Goal: Information Seeking & Learning: Learn about a topic

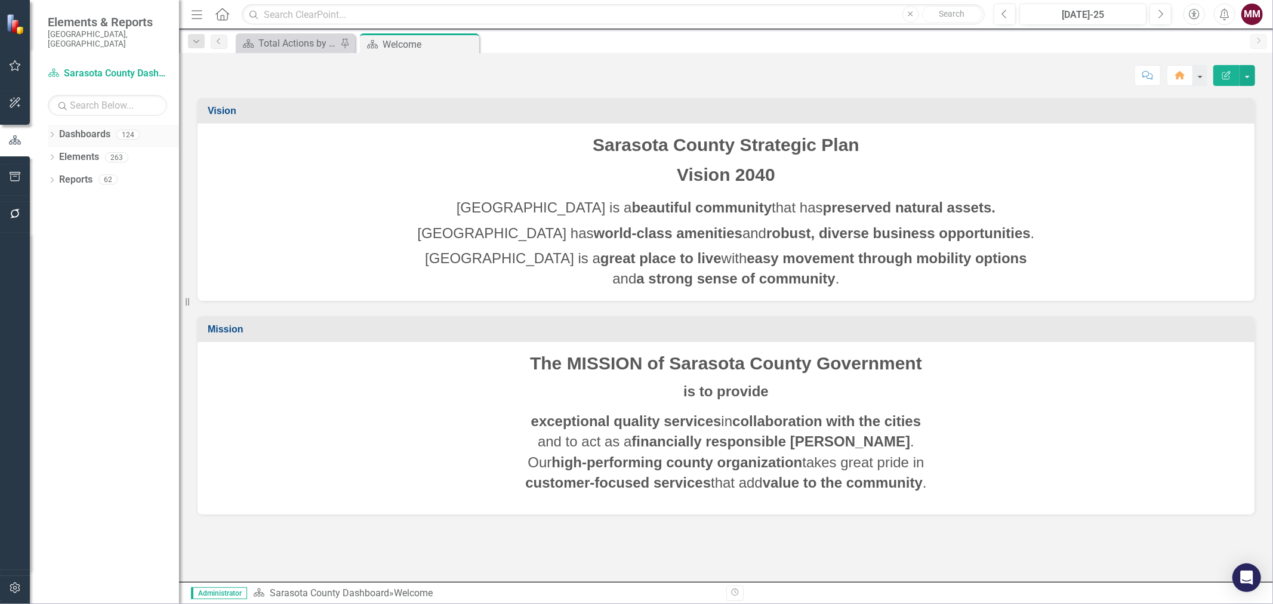
click at [50, 133] on icon "Dropdown" at bounding box center [52, 136] width 8 height 7
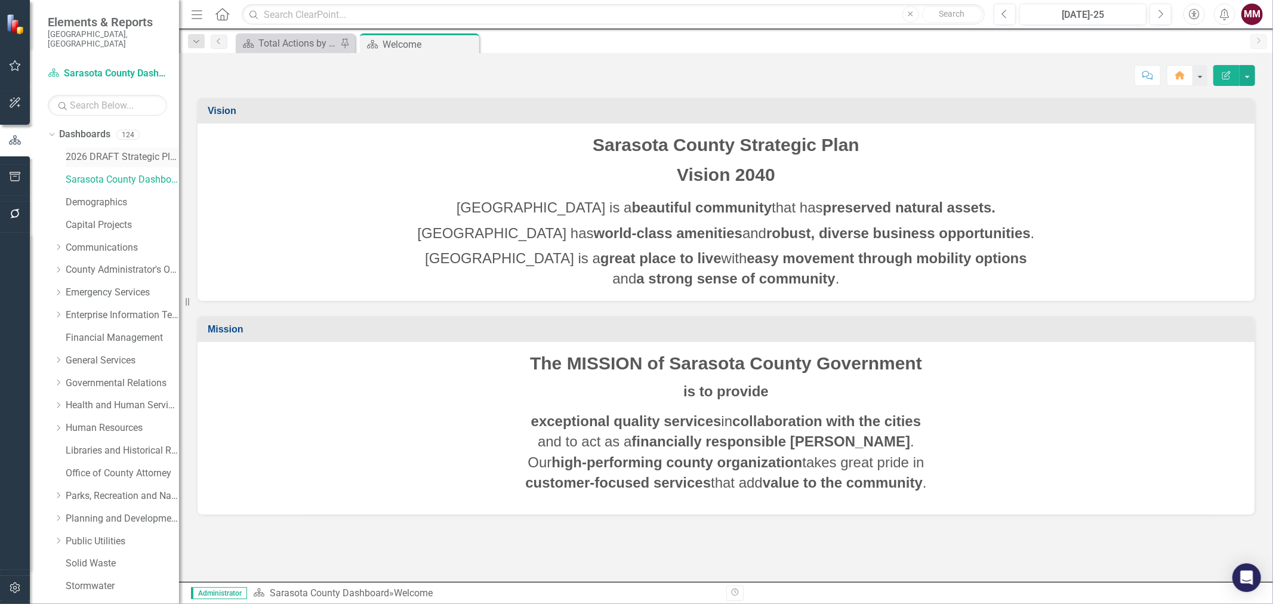
click at [90, 150] on link "2026 DRAFT Strategic Plan" at bounding box center [122, 157] width 113 height 14
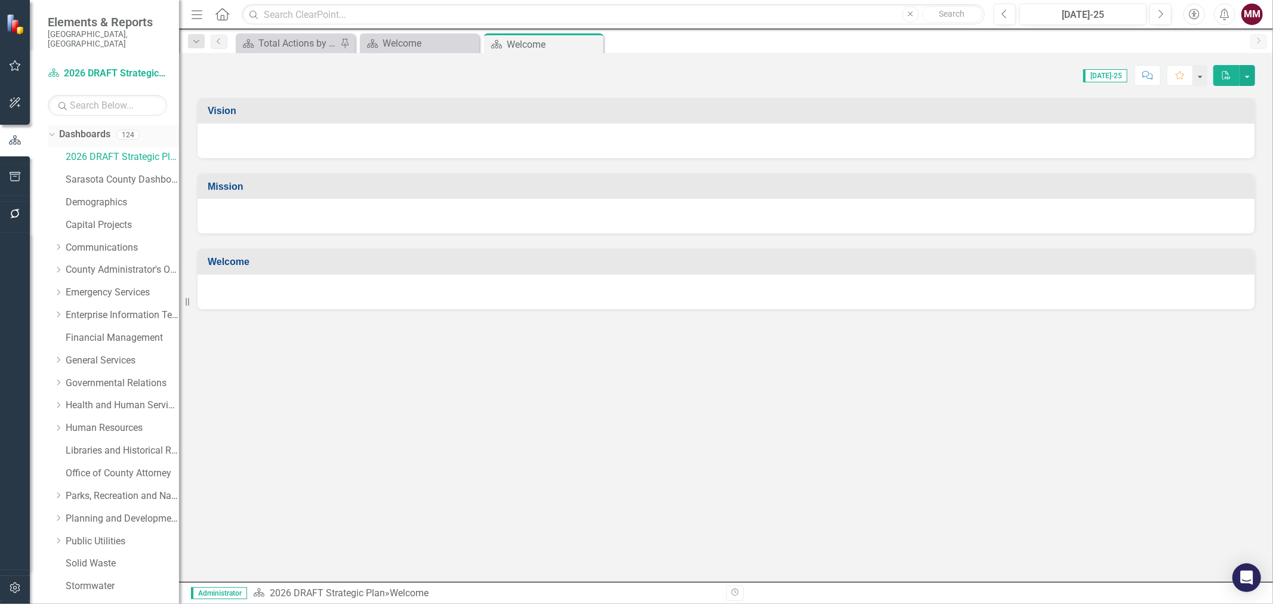
click at [51, 130] on icon "Dropdown" at bounding box center [50, 134] width 7 height 8
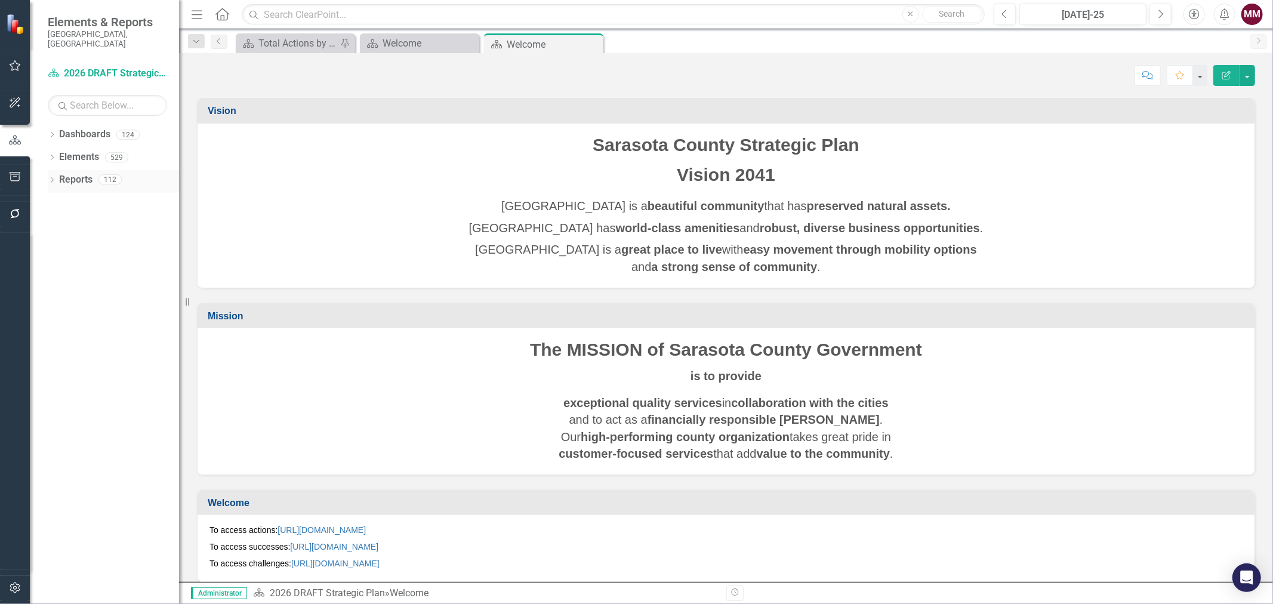
click at [48, 178] on icon "Dropdown" at bounding box center [52, 181] width 8 height 7
click at [55, 287] on icon "Dropdown" at bounding box center [57, 290] width 8 height 7
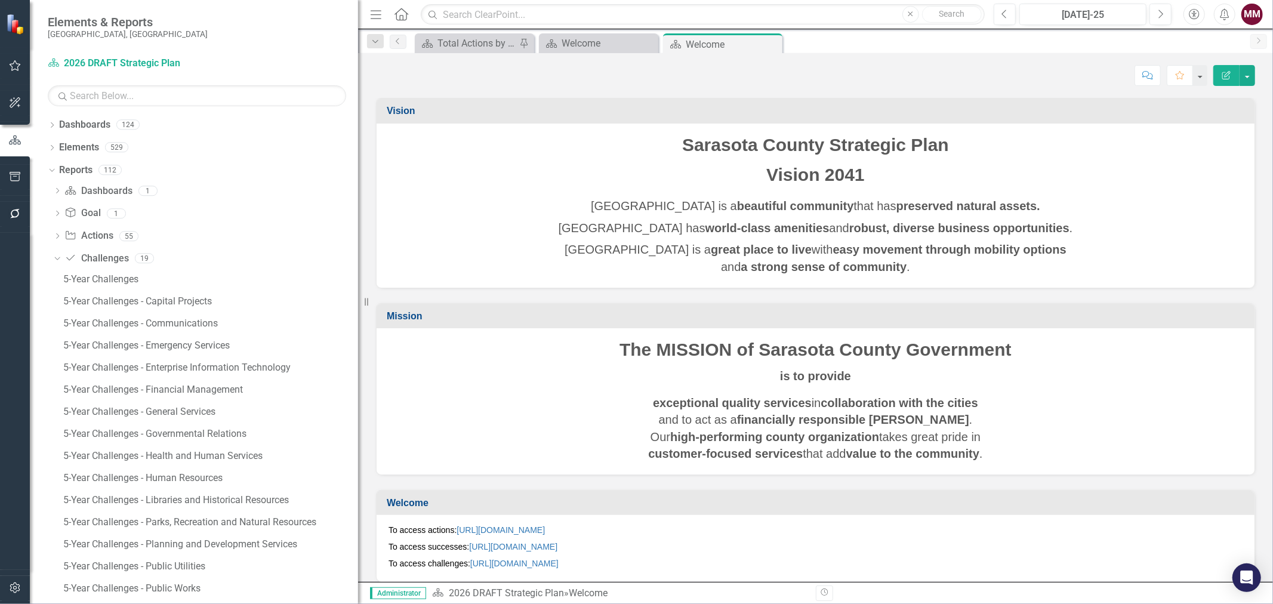
drag, startPoint x: 182, startPoint y: 296, endPoint x: 377, endPoint y: 312, distance: 195.9
click at [377, 312] on div "Elements & Reports [GEOGRAPHIC_DATA], [GEOGRAPHIC_DATA] Dashboard 2026 DRAFT St…" at bounding box center [636, 302] width 1273 height 604
click at [138, 500] on div "5-Year Challenges - Libraries and Historical Resources" at bounding box center [210, 500] width 295 height 11
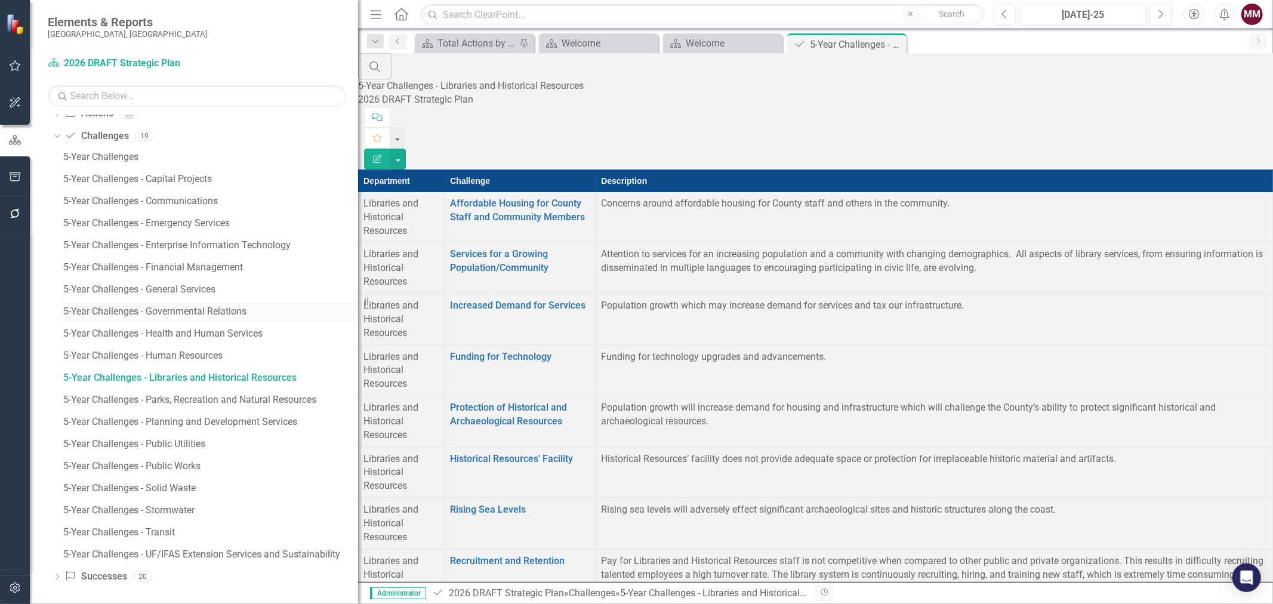
scroll to position [126, 0]
drag, startPoint x: 59, startPoint y: 573, endPoint x: 59, endPoint y: 565, distance: 8.4
click at [59, 573] on icon "Dropdown" at bounding box center [57, 574] width 8 height 7
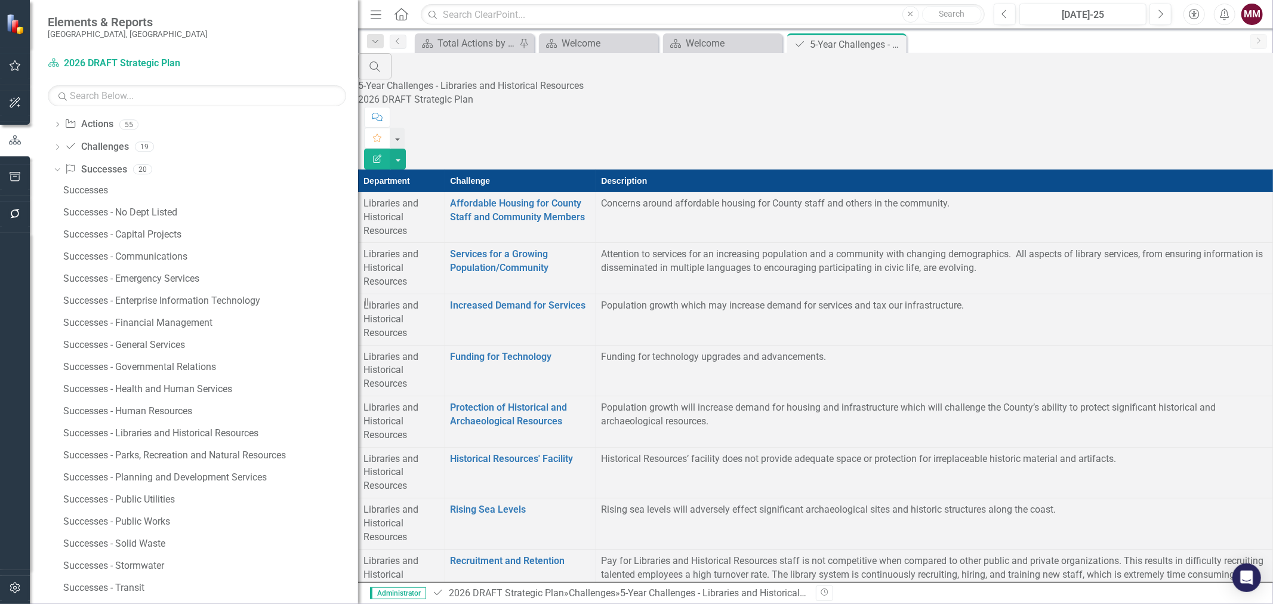
scroll to position [81, 0]
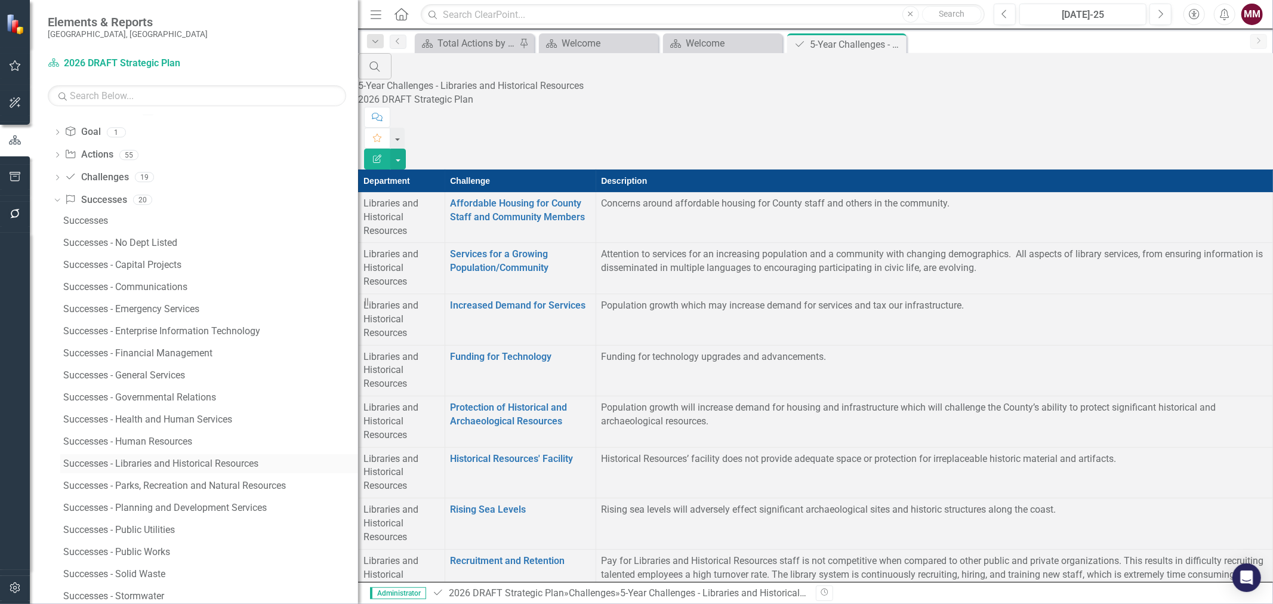
click at [131, 466] on div "Successes - Libraries and Historical Resources" at bounding box center [210, 463] width 295 height 11
